Goal: Feedback & Contribution: Contribute content

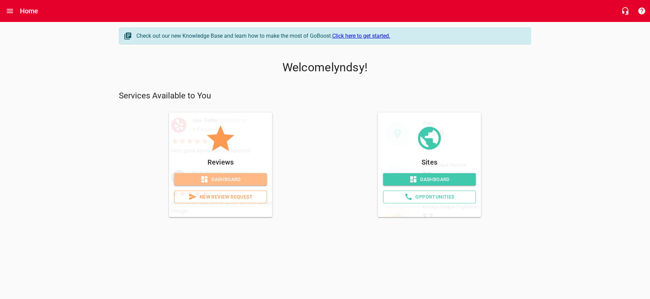
click at [235, 180] on span "Dashboard" at bounding box center [221, 179] width 82 height 9
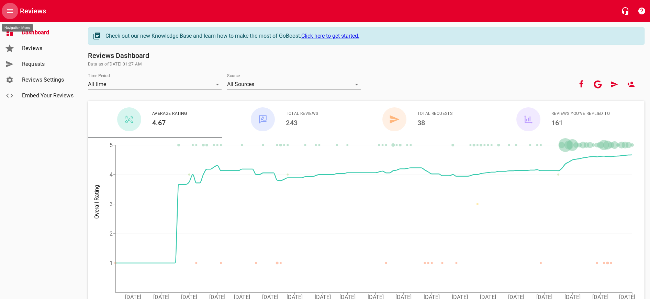
click at [15, 10] on button "Open drawer" at bounding box center [10, 11] width 16 height 16
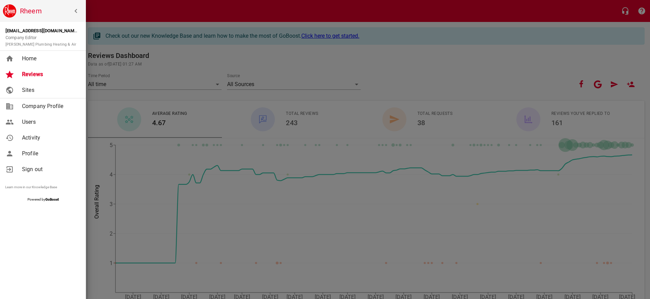
click at [46, 57] on span "Home" at bounding box center [50, 59] width 56 height 8
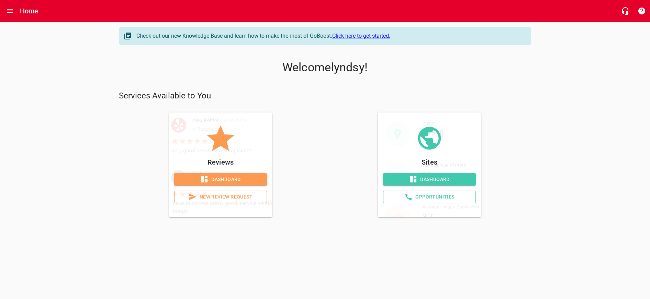
click at [243, 179] on span "Dashboard" at bounding box center [221, 179] width 82 height 9
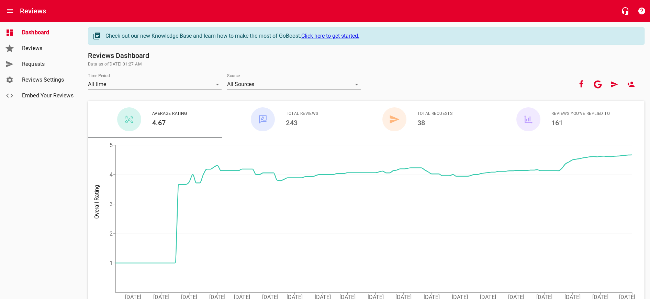
click at [45, 50] on span "Reviews" at bounding box center [48, 48] width 52 height 8
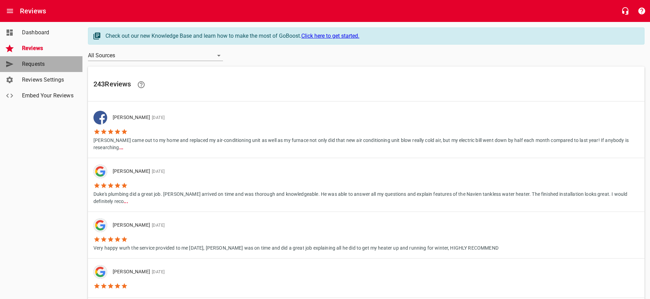
click at [45, 60] on span "Requests" at bounding box center [48, 64] width 52 height 8
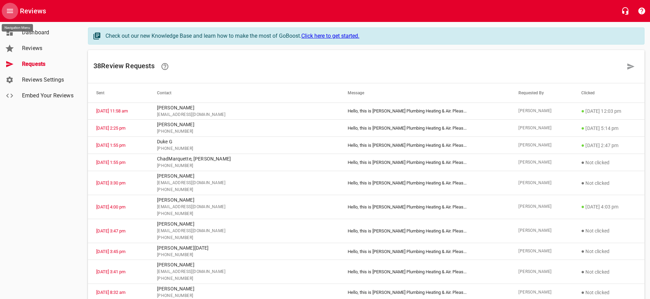
click at [7, 8] on icon "Open drawer" at bounding box center [10, 11] width 8 height 8
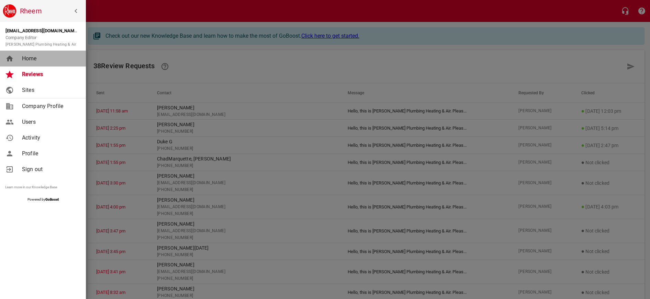
click at [34, 57] on span "Home" at bounding box center [50, 59] width 56 height 8
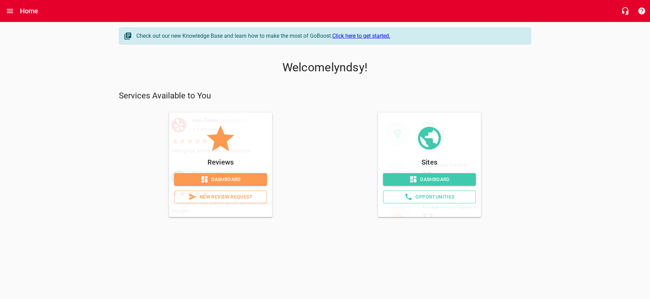
click at [239, 196] on span "New Review Request" at bounding box center [220, 197] width 81 height 9
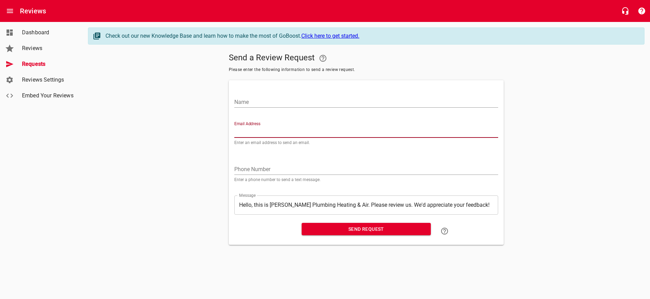
paste input "[EMAIL_ADDRESS][DOMAIN_NAME]"
type input "[EMAIL_ADDRESS][DOMAIN_NAME]"
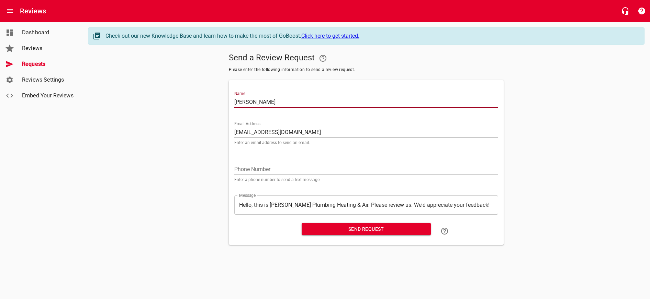
type input "[PERSON_NAME]"
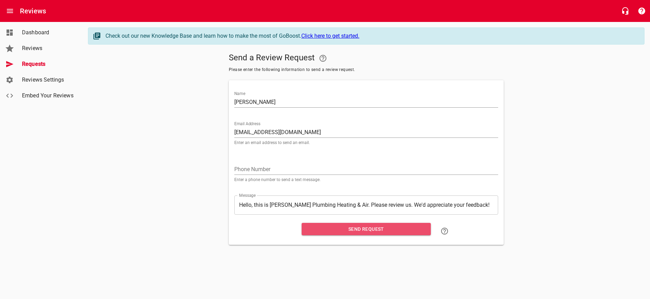
click at [353, 229] on span "Send Request" at bounding box center [366, 229] width 118 height 9
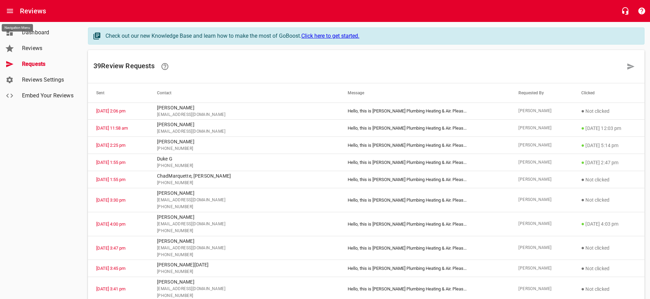
click at [13, 10] on icon "Open drawer" at bounding box center [10, 11] width 6 height 4
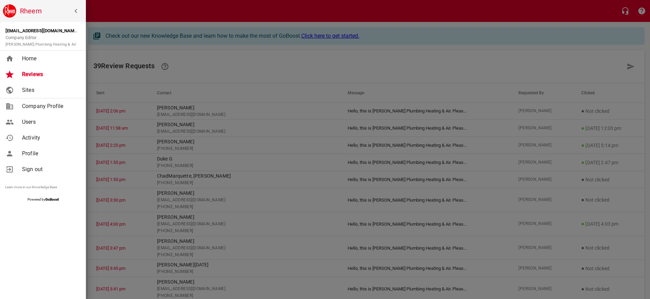
click at [28, 55] on span "Home" at bounding box center [50, 59] width 56 height 8
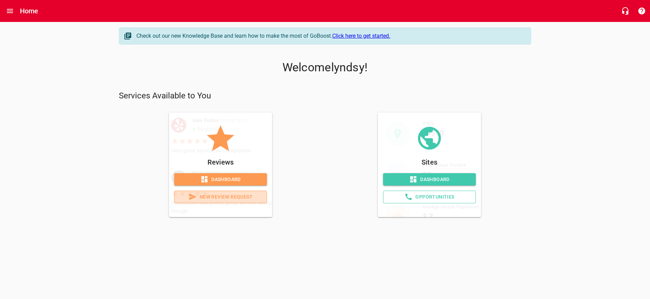
click at [240, 194] on span "New Review Request" at bounding box center [220, 197] width 81 height 9
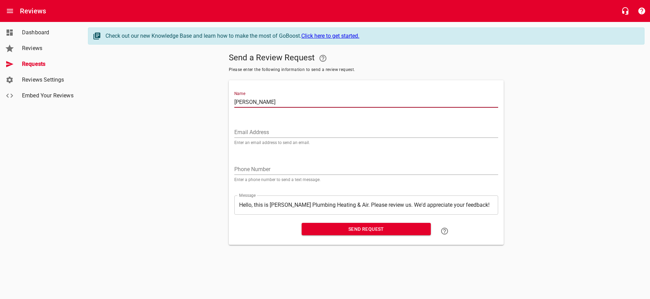
type input "[PERSON_NAME]"
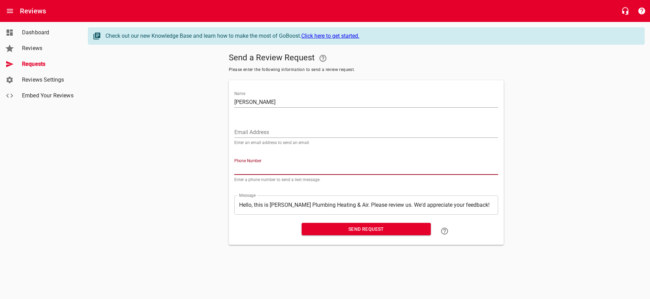
paste input "775230"
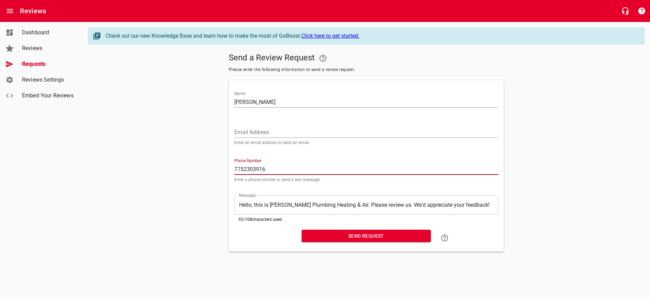
type input "7752303916"
click at [297, 169] on input "7752303916" at bounding box center [366, 169] width 264 height 11
click at [245, 169] on input "7752303916" at bounding box center [366, 169] width 264 height 11
click at [271, 169] on input "7752303916" at bounding box center [366, 169] width 264 height 11
click at [234, 166] on div "Phone Number [PHONE_NUMBER] Enter a phone number to send a text message." at bounding box center [365, 168] width 269 height 37
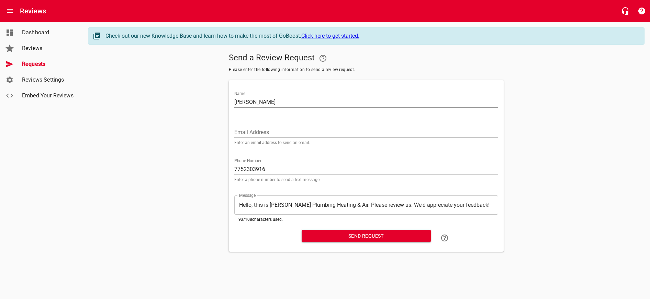
click at [233, 168] on div "Phone Number [PHONE_NUMBER] Enter a phone number to send a text message." at bounding box center [365, 168] width 269 height 37
click at [234, 168] on input "7752303916" at bounding box center [366, 169] width 264 height 11
click at [293, 172] on input "7752303916" at bounding box center [366, 169] width 264 height 11
click at [317, 128] on input "Email Address" at bounding box center [366, 132] width 264 height 11
click at [364, 238] on span "Send Request" at bounding box center [366, 236] width 118 height 9
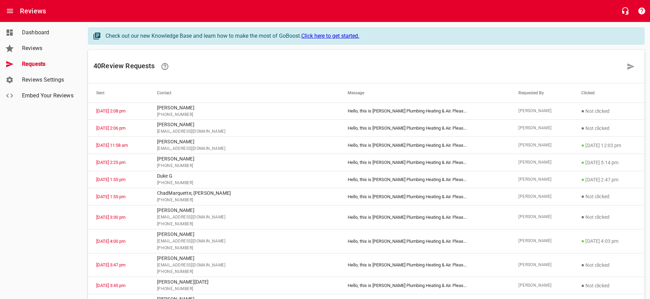
click at [14, 31] on link "Dashboard" at bounding box center [41, 33] width 82 height 16
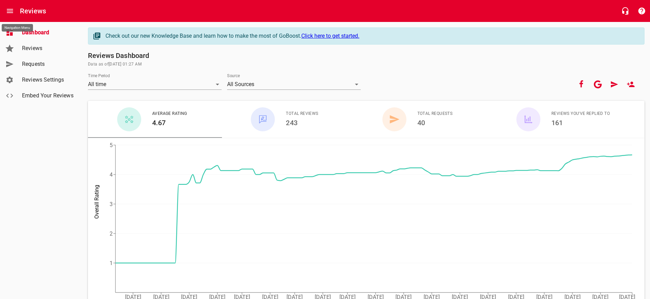
click at [14, 15] on button "Open drawer" at bounding box center [10, 11] width 16 height 16
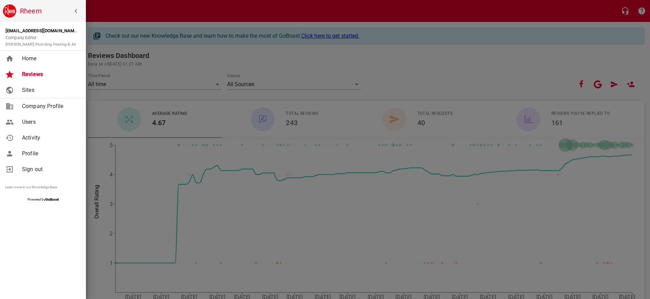
click at [31, 14] on h6 "Rheem" at bounding box center [51, 10] width 63 height 11
click at [33, 57] on span "Home" at bounding box center [50, 59] width 56 height 8
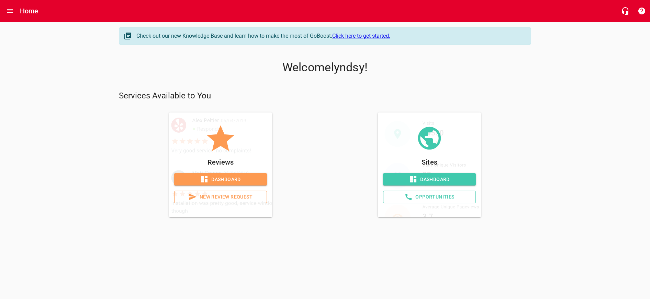
click at [218, 198] on span "New Review Request" at bounding box center [220, 197] width 81 height 9
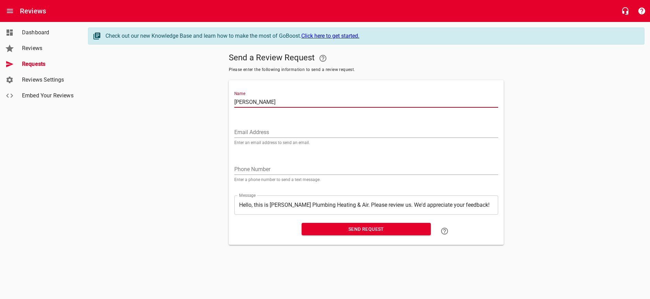
click at [243, 102] on input "[PERSON_NAME]" at bounding box center [366, 102] width 264 height 11
type input "[PERSON_NAME]"
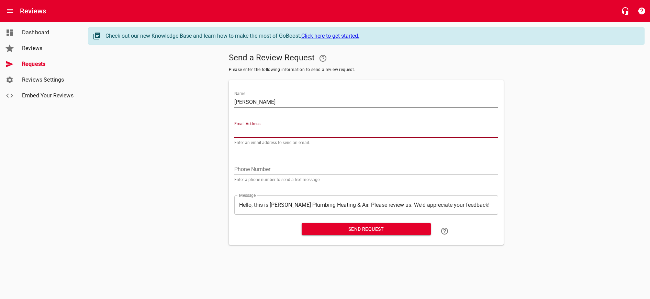
paste input "[EMAIL_ADDRESS][DOMAIN_NAME]"
type input "[EMAIL_ADDRESS][DOMAIN_NAME]"
click at [361, 227] on span "Send Request" at bounding box center [366, 229] width 118 height 9
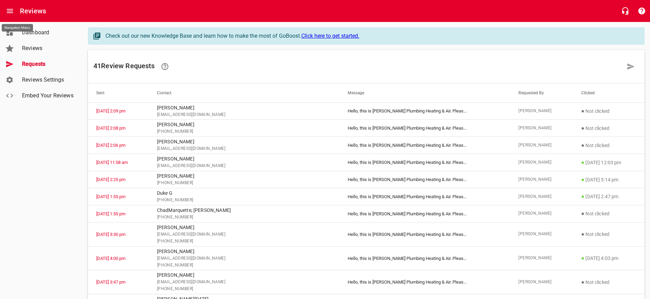
click at [11, 12] on icon "Open drawer" at bounding box center [10, 11] width 8 height 8
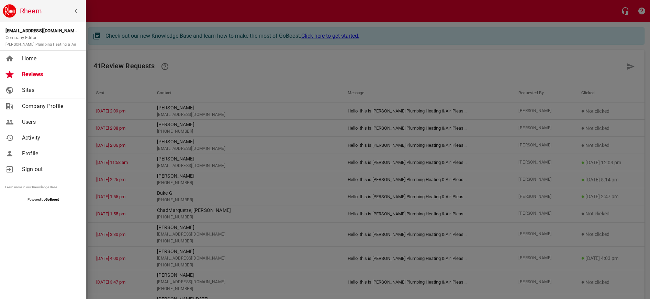
click at [31, 64] on link "Home" at bounding box center [43, 59] width 86 height 16
